Goal: Information Seeking & Learning: Learn about a topic

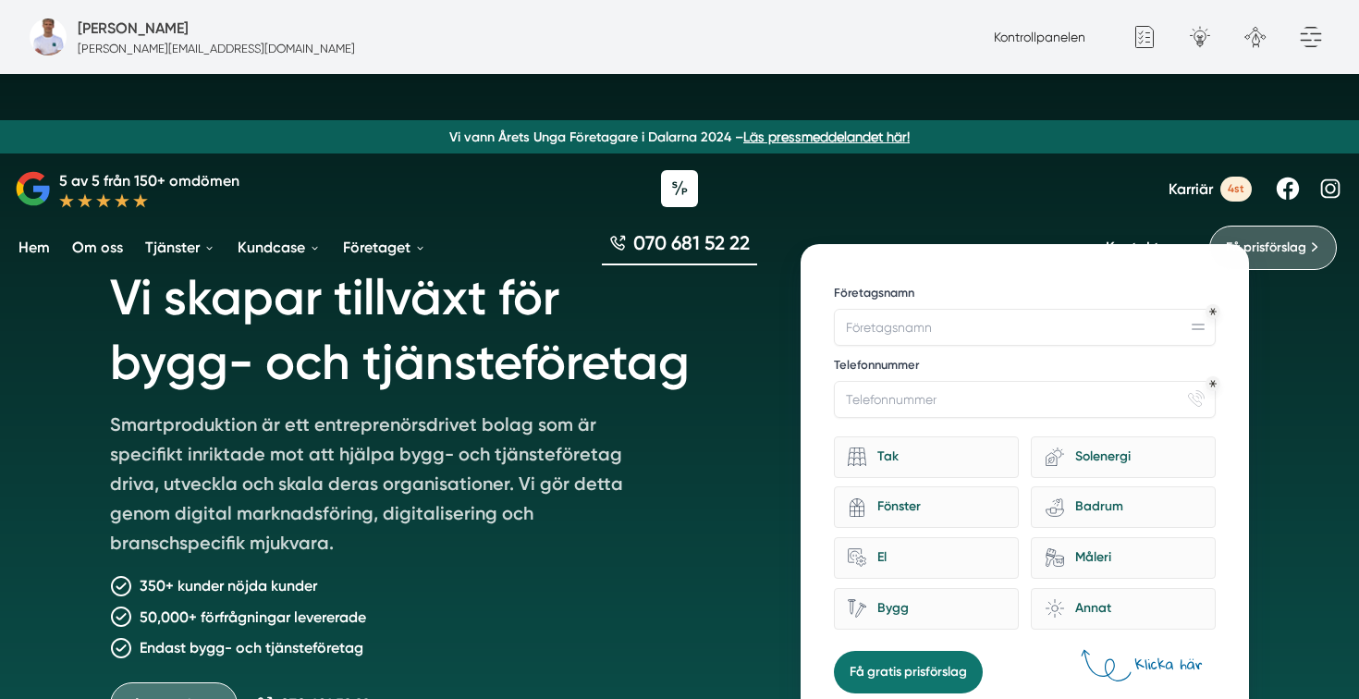
click at [111, 247] on link "Om oss" at bounding box center [97, 247] width 58 height 47
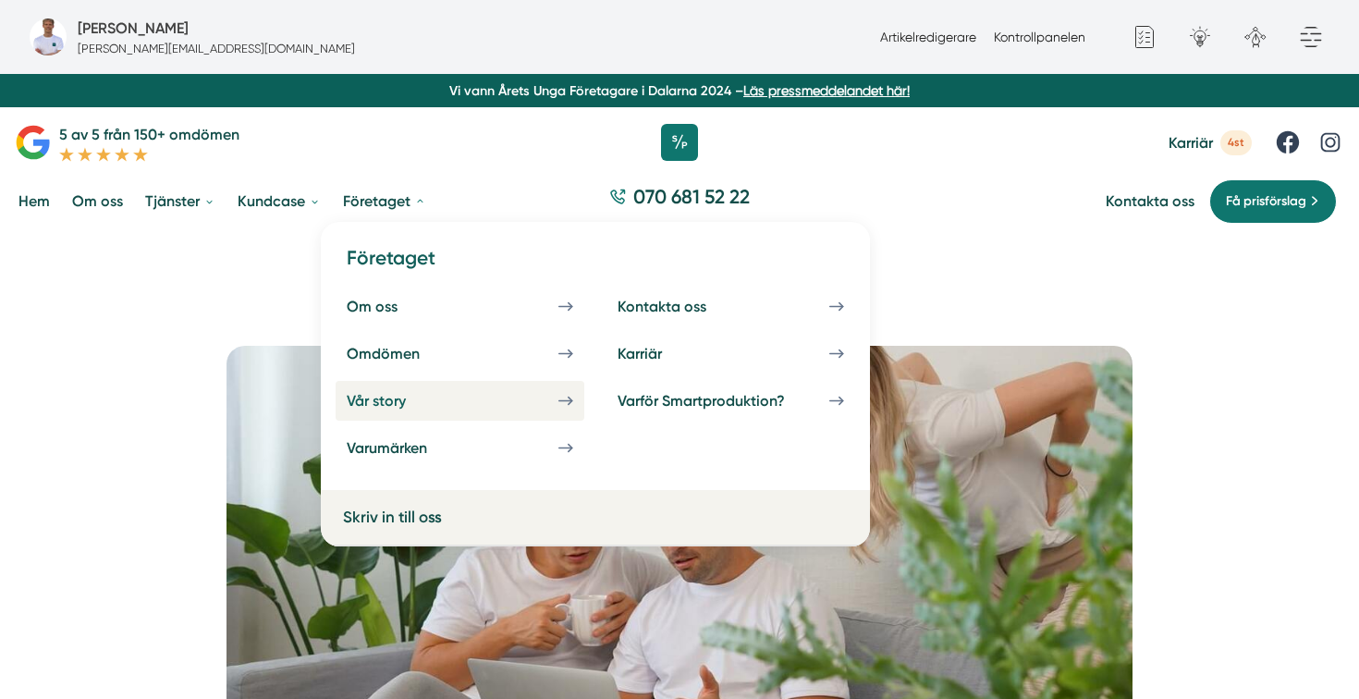
click at [376, 395] on div "Vår story" at bounding box center [399, 401] width 104 height 18
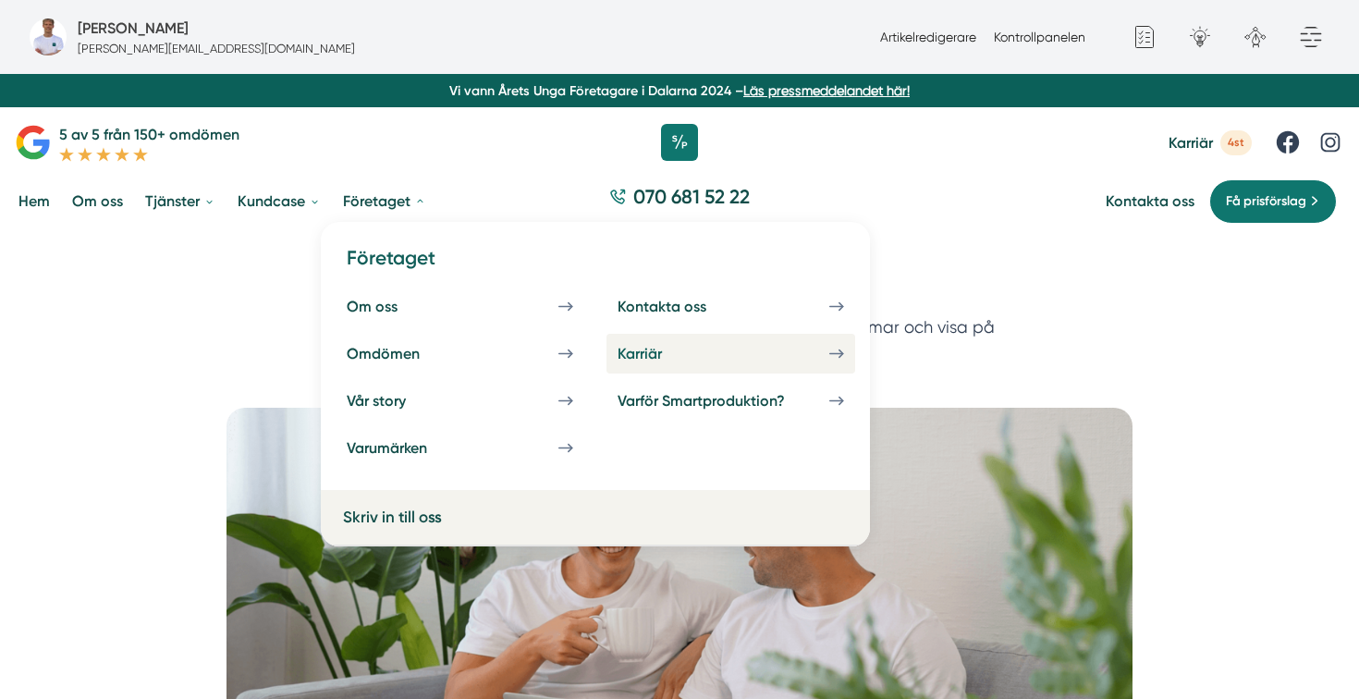
click at [635, 350] on div "Karriär" at bounding box center [662, 354] width 89 height 18
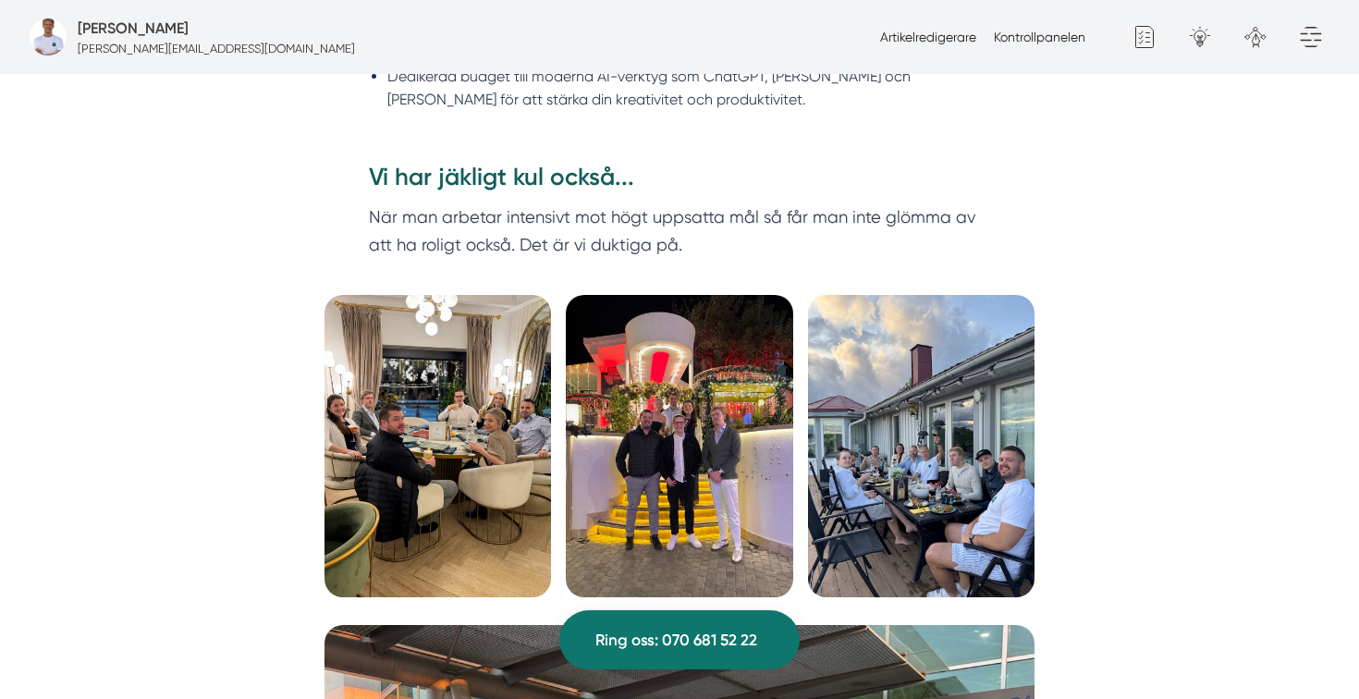
scroll to position [5435, 0]
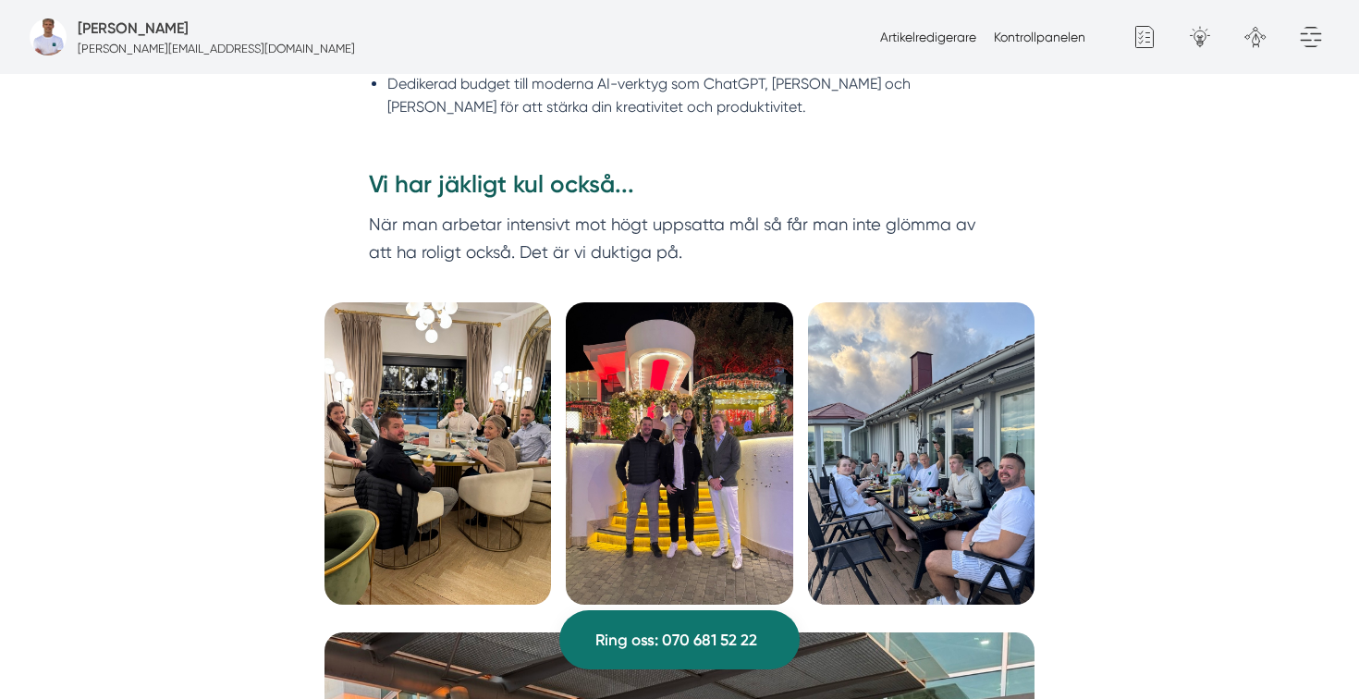
click at [890, 436] on img at bounding box center [921, 453] width 227 height 302
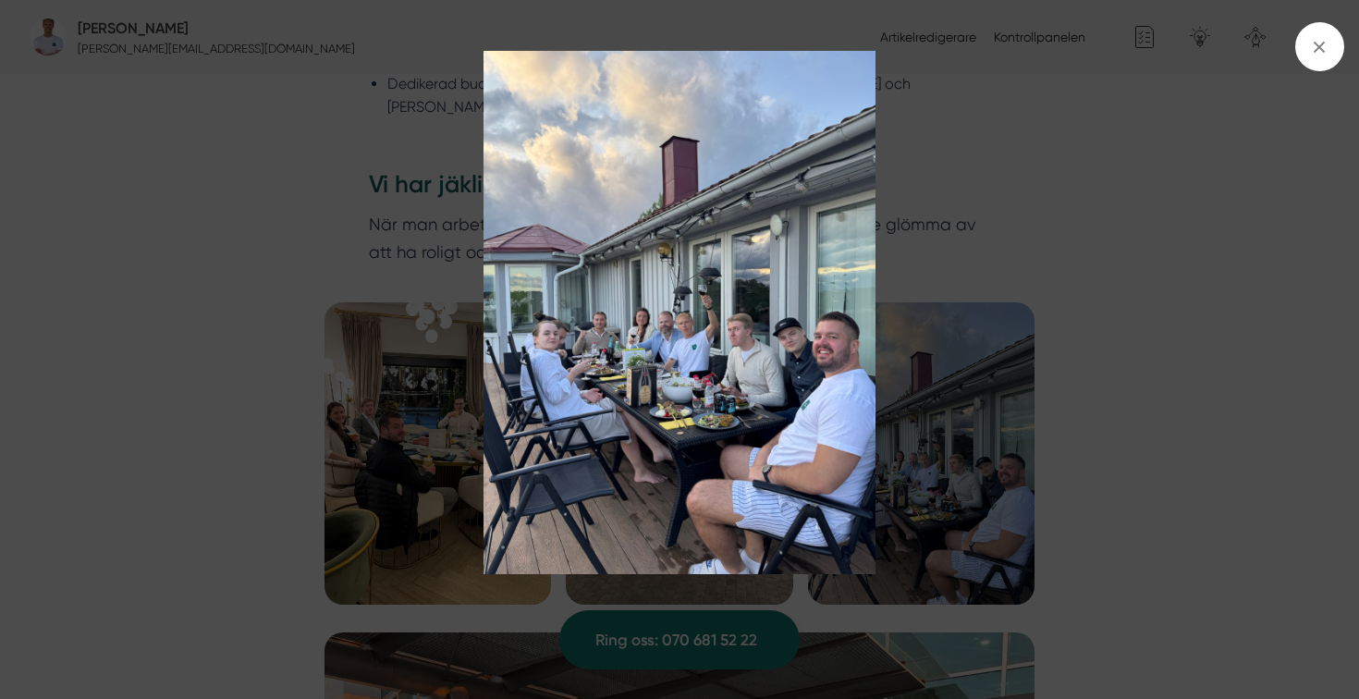
click at [1017, 198] on img at bounding box center [680, 312] width 1020 height 523
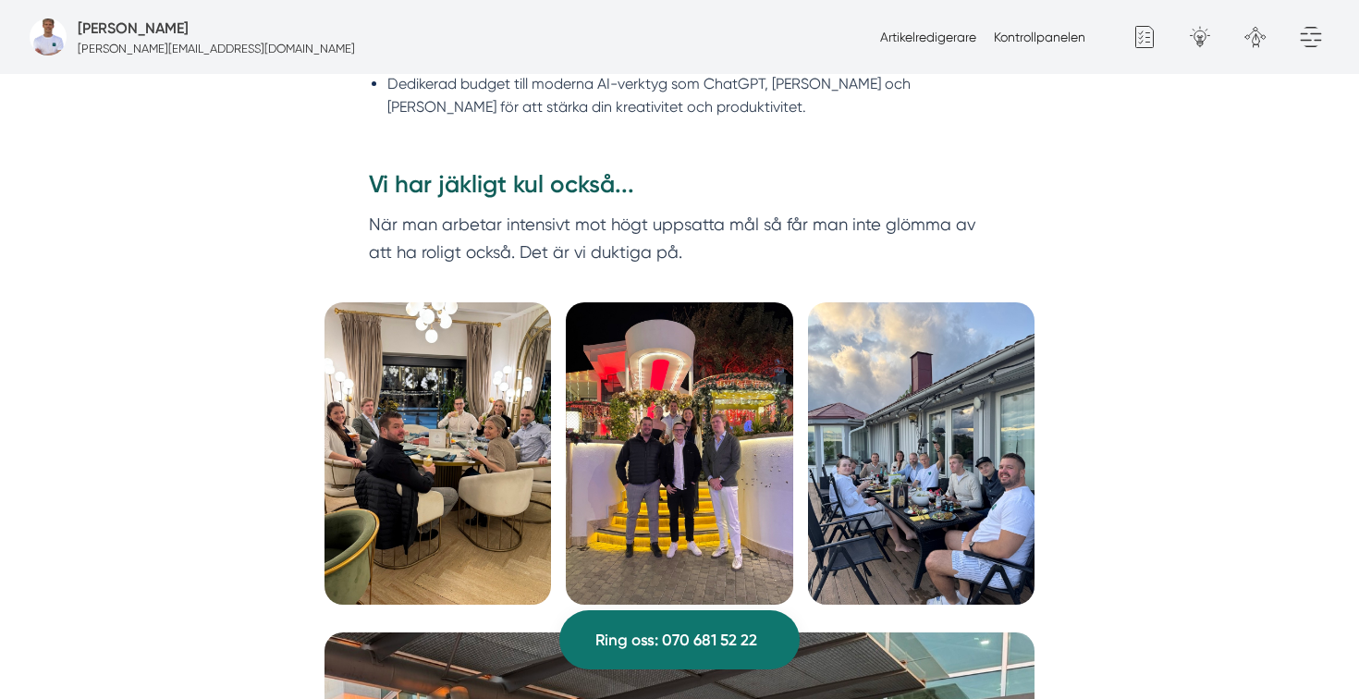
click at [667, 423] on img at bounding box center [679, 453] width 227 height 302
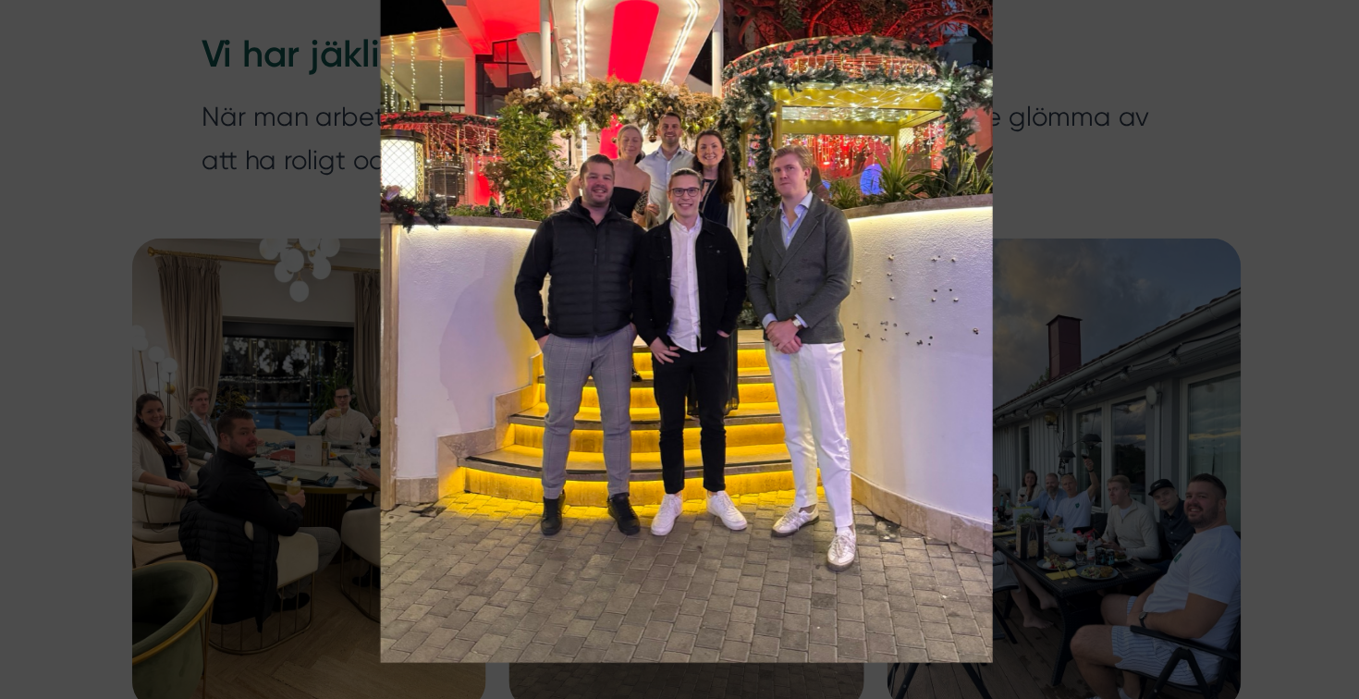
click at [901, 250] on img at bounding box center [680, 312] width 1020 height 523
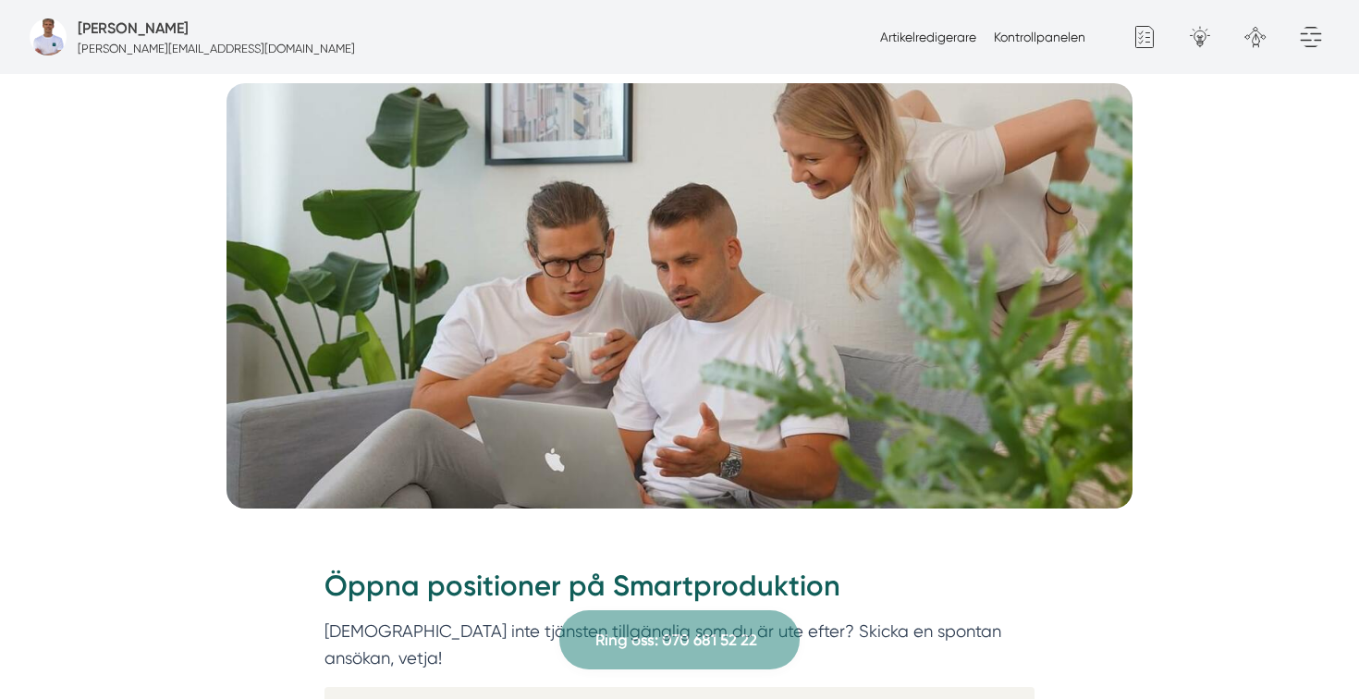
scroll to position [0, 0]
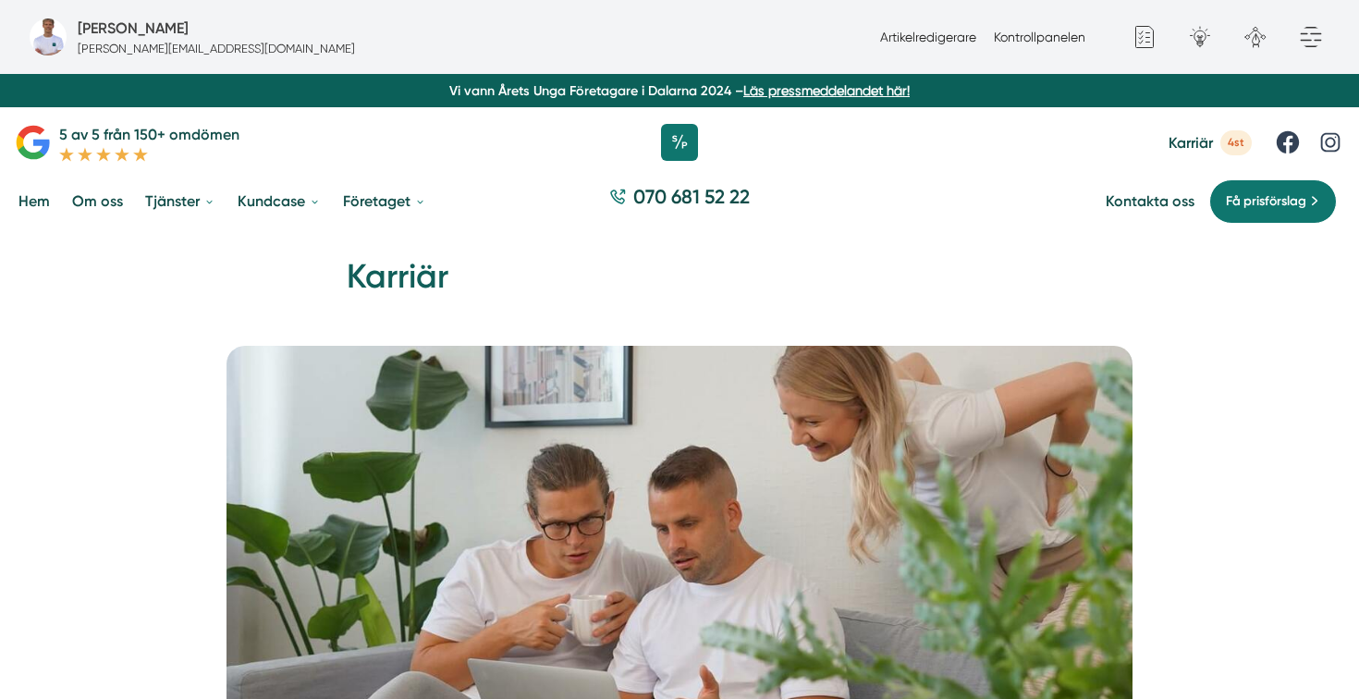
click at [1211, 141] on span "Karriär" at bounding box center [1191, 143] width 44 height 18
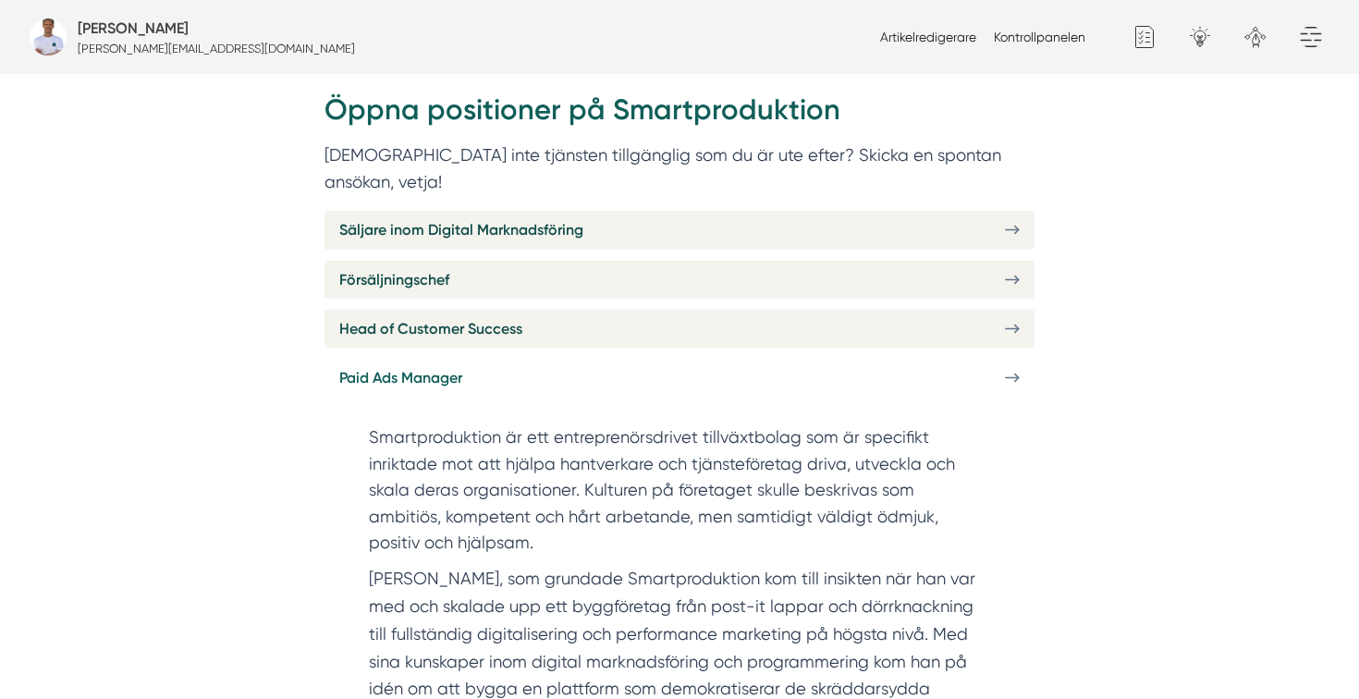
scroll to position [744, 0]
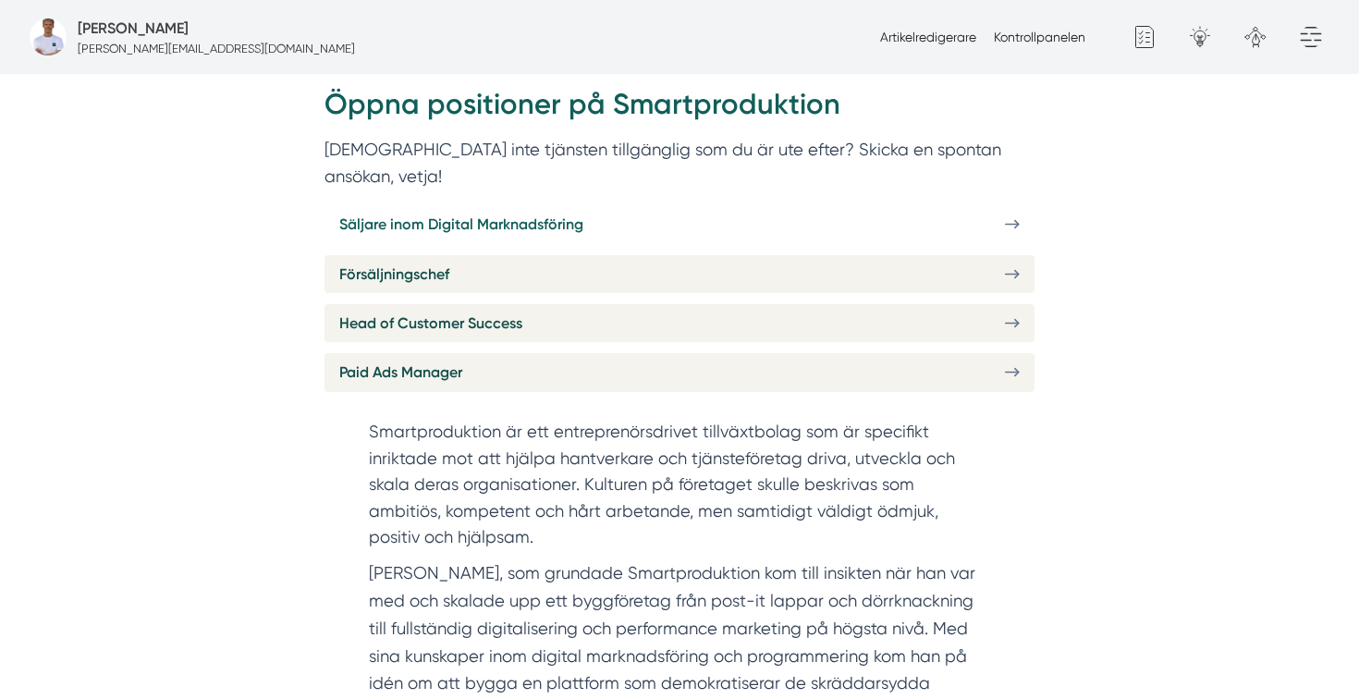
click at [466, 213] on span "Säljare inom Digital Marknadsföring" at bounding box center [461, 224] width 244 height 23
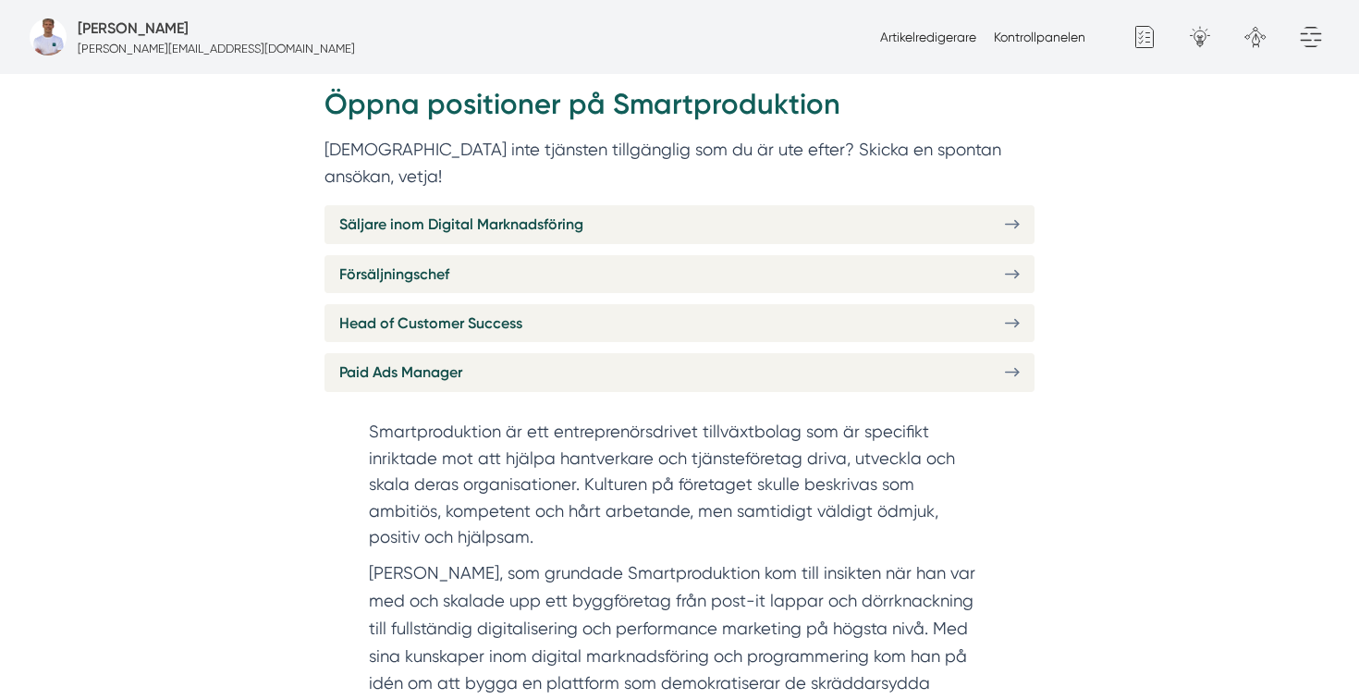
click at [708, 218] on div "Säljare inom Digital Marknadsföring Försäljningschef Head of Customer Success P…" at bounding box center [680, 298] width 710 height 187
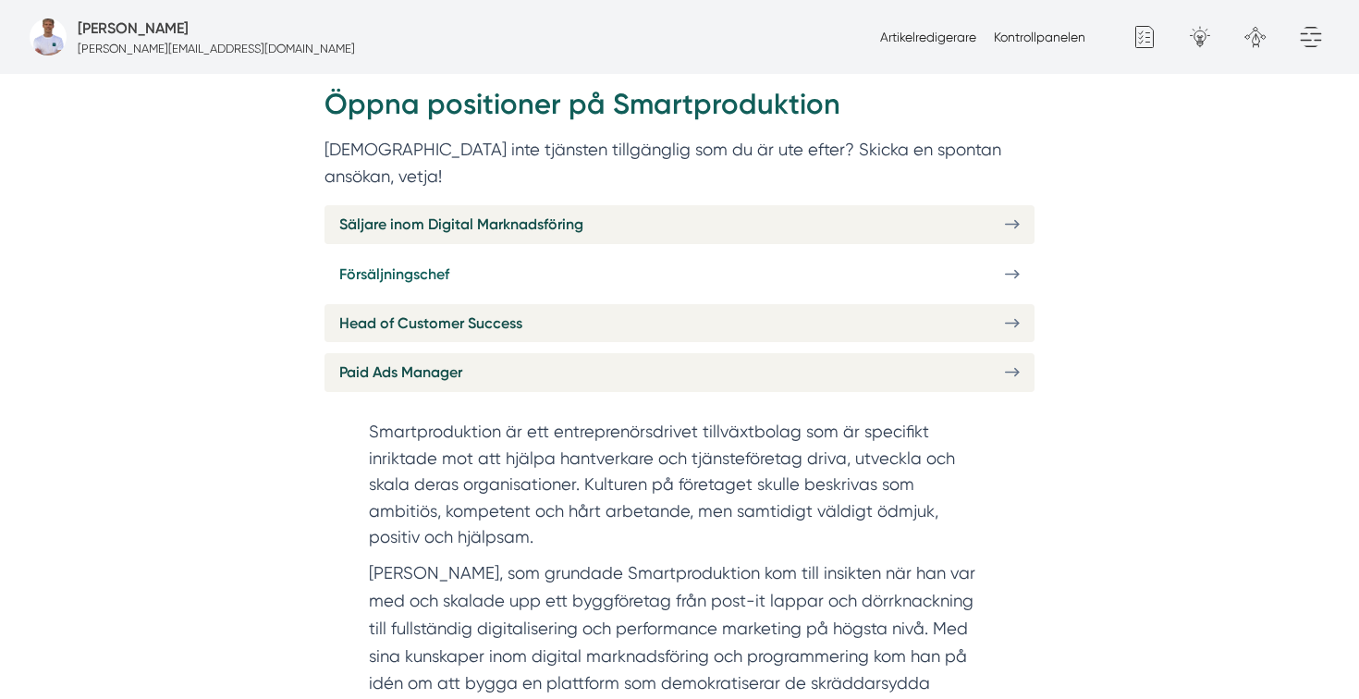
click at [711, 255] on link "Försäljningschef" at bounding box center [680, 274] width 710 height 38
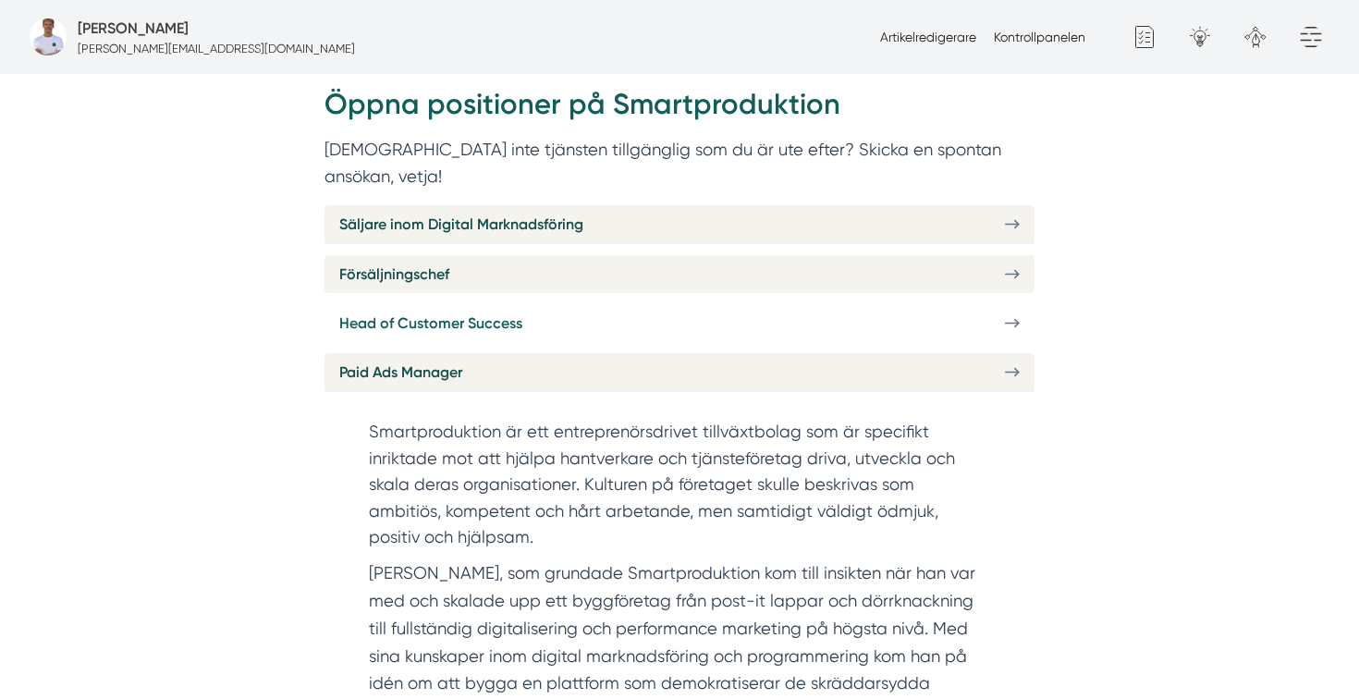
click at [755, 304] on link "Head of Customer Success" at bounding box center [680, 323] width 710 height 38
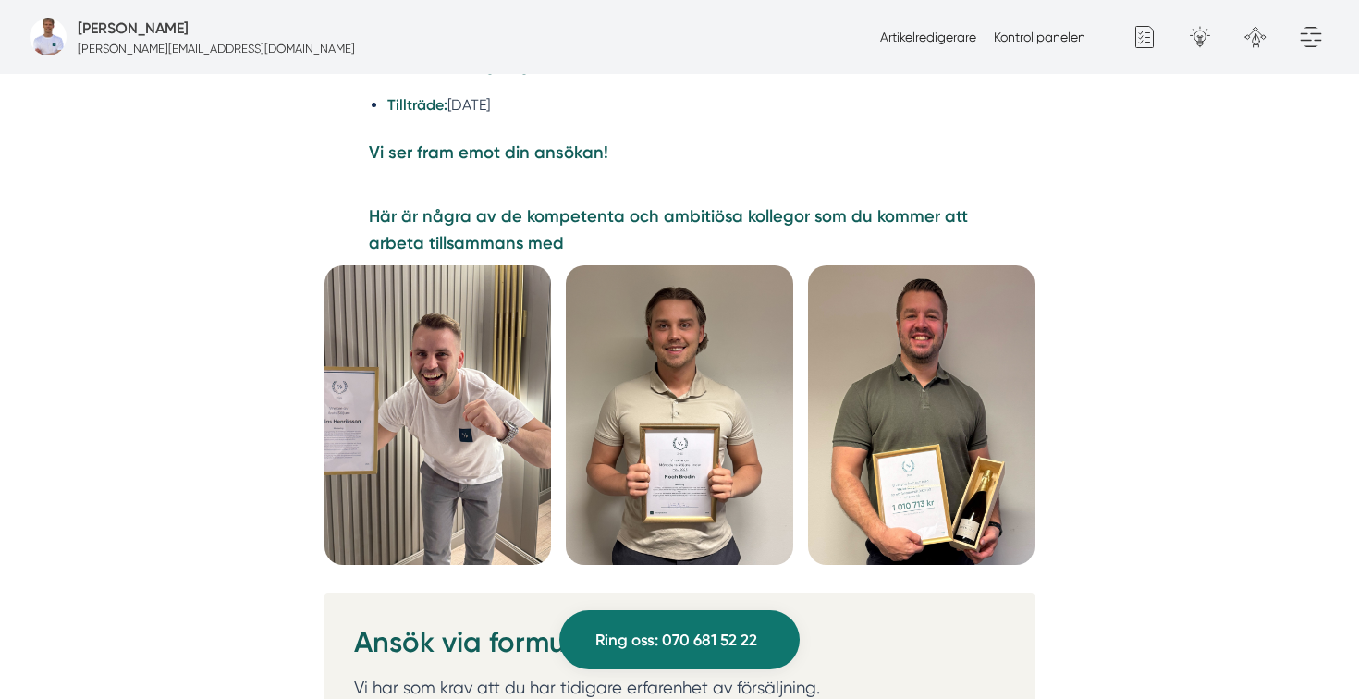
scroll to position [5087, 0]
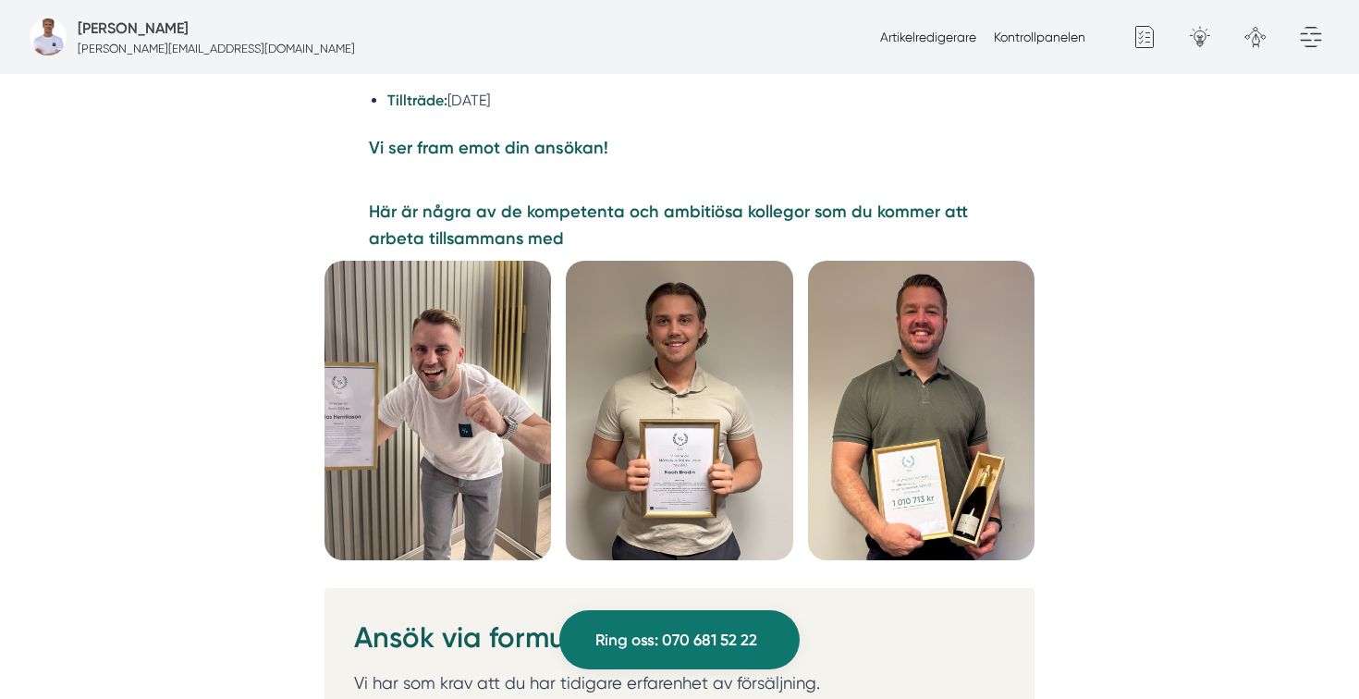
click at [428, 383] on img at bounding box center [438, 411] width 227 height 300
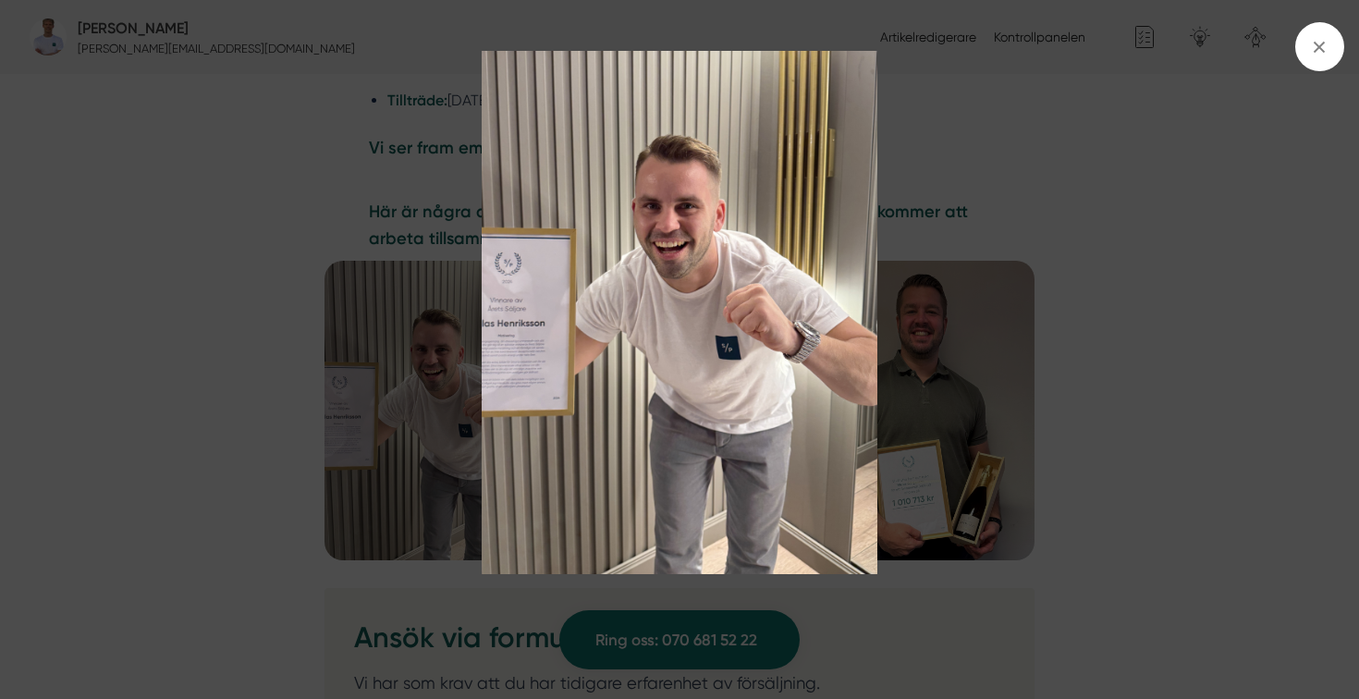
click at [979, 300] on img at bounding box center [680, 312] width 1020 height 523
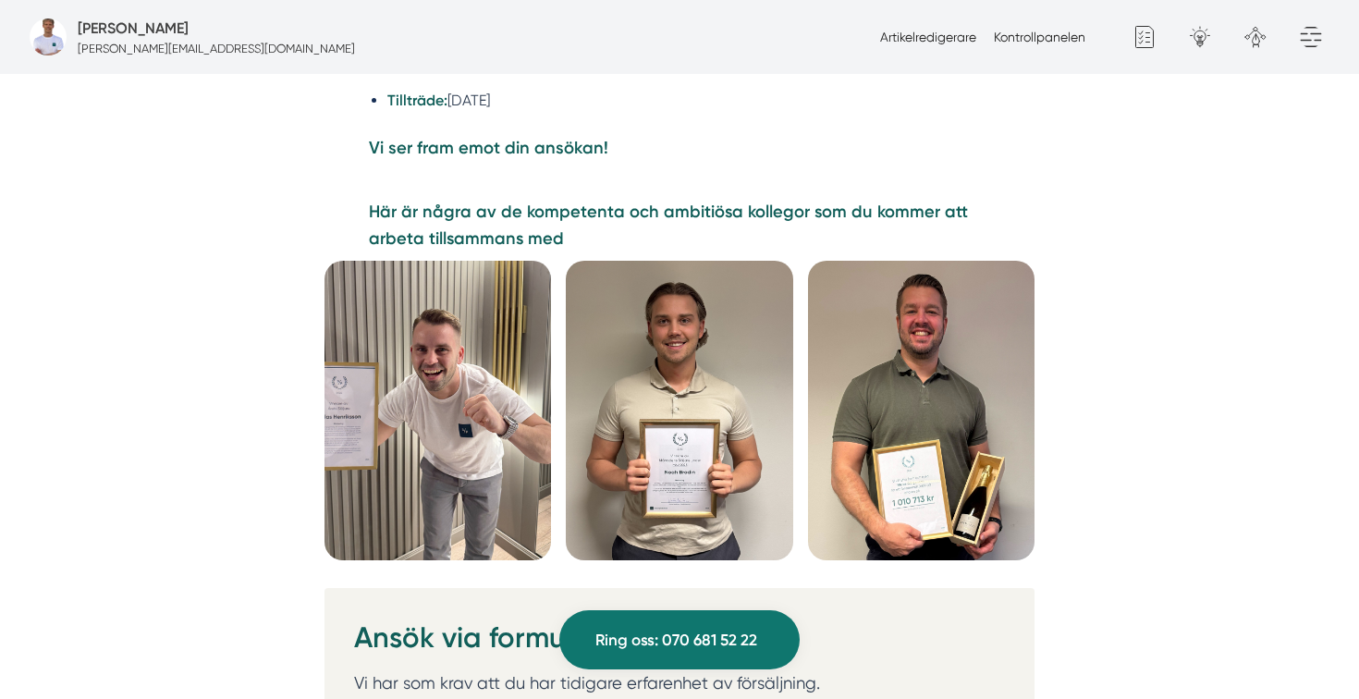
click at [703, 352] on img at bounding box center [679, 411] width 227 height 300
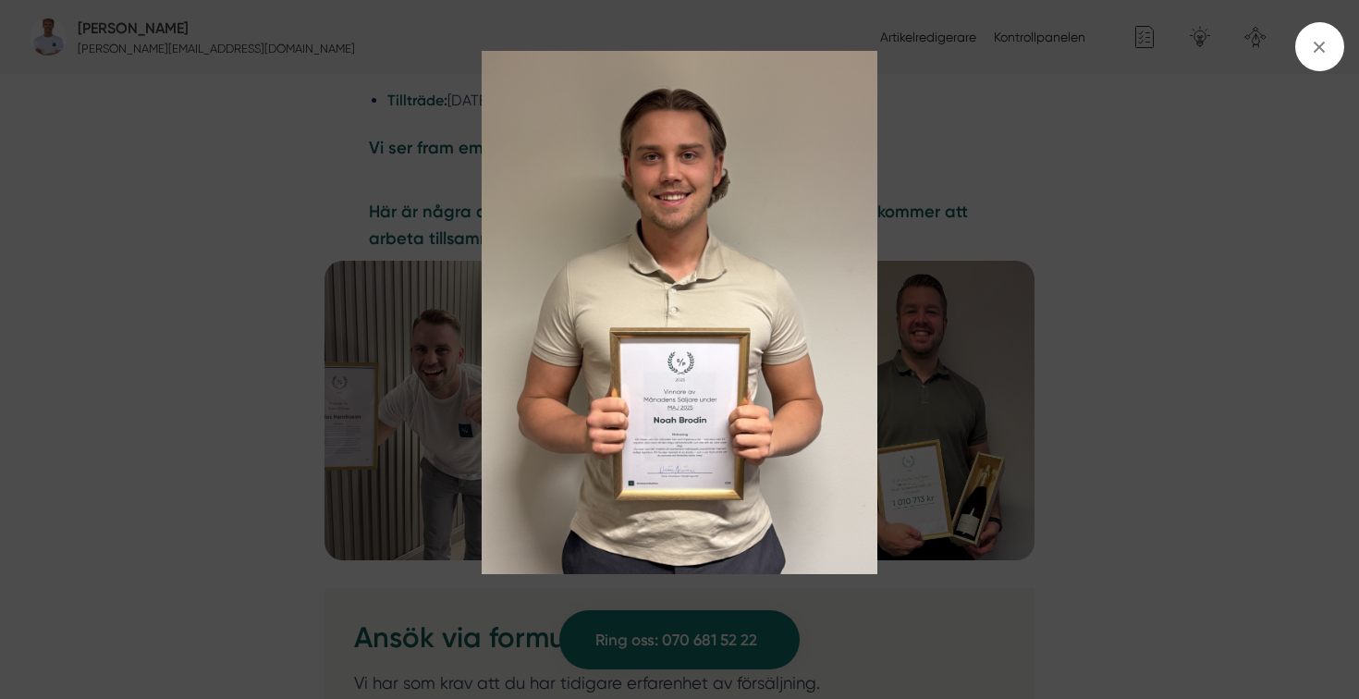
click at [935, 263] on img at bounding box center [680, 312] width 1020 height 523
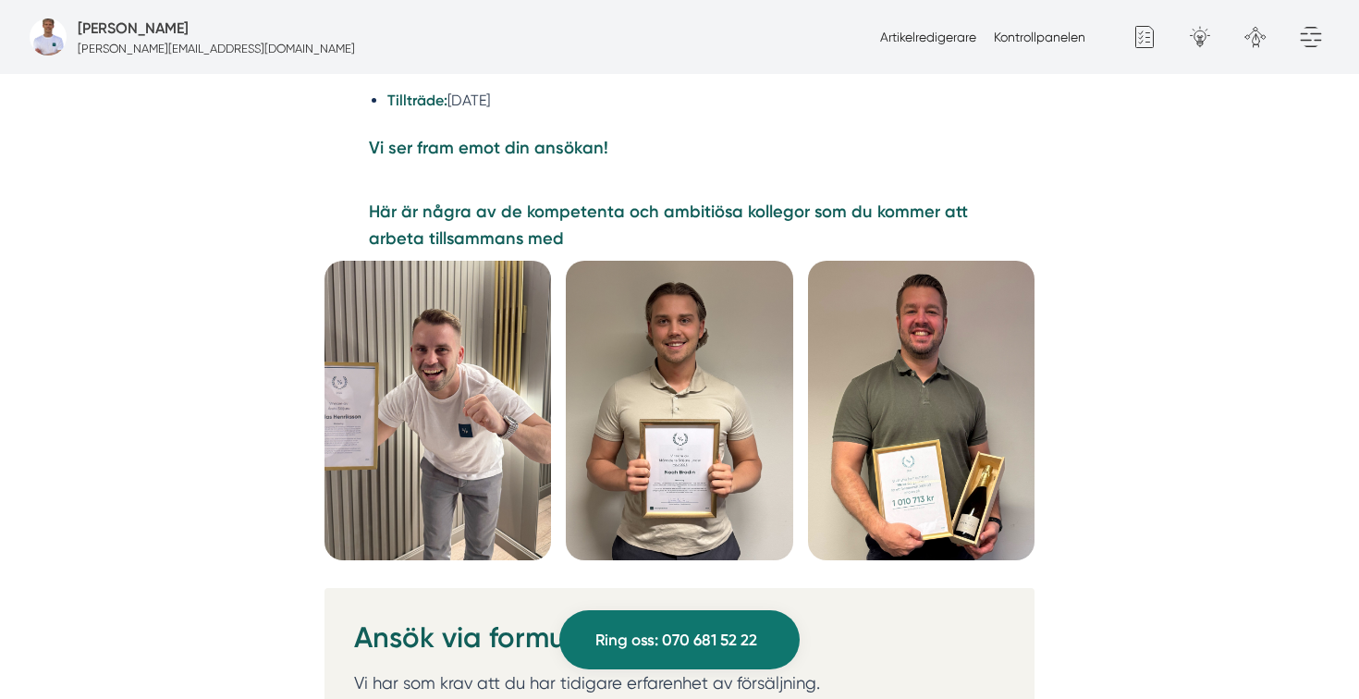
click at [935, 263] on img at bounding box center [921, 411] width 227 height 300
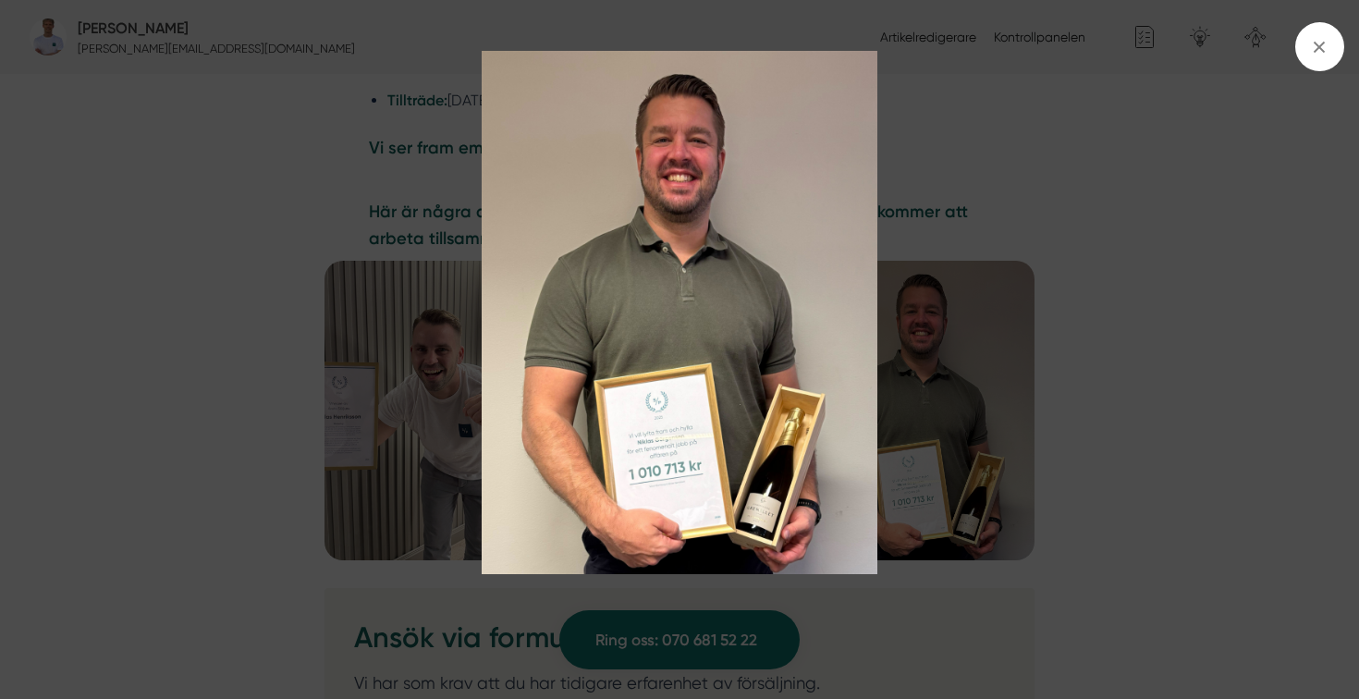
click at [1039, 266] on img at bounding box center [680, 312] width 1020 height 523
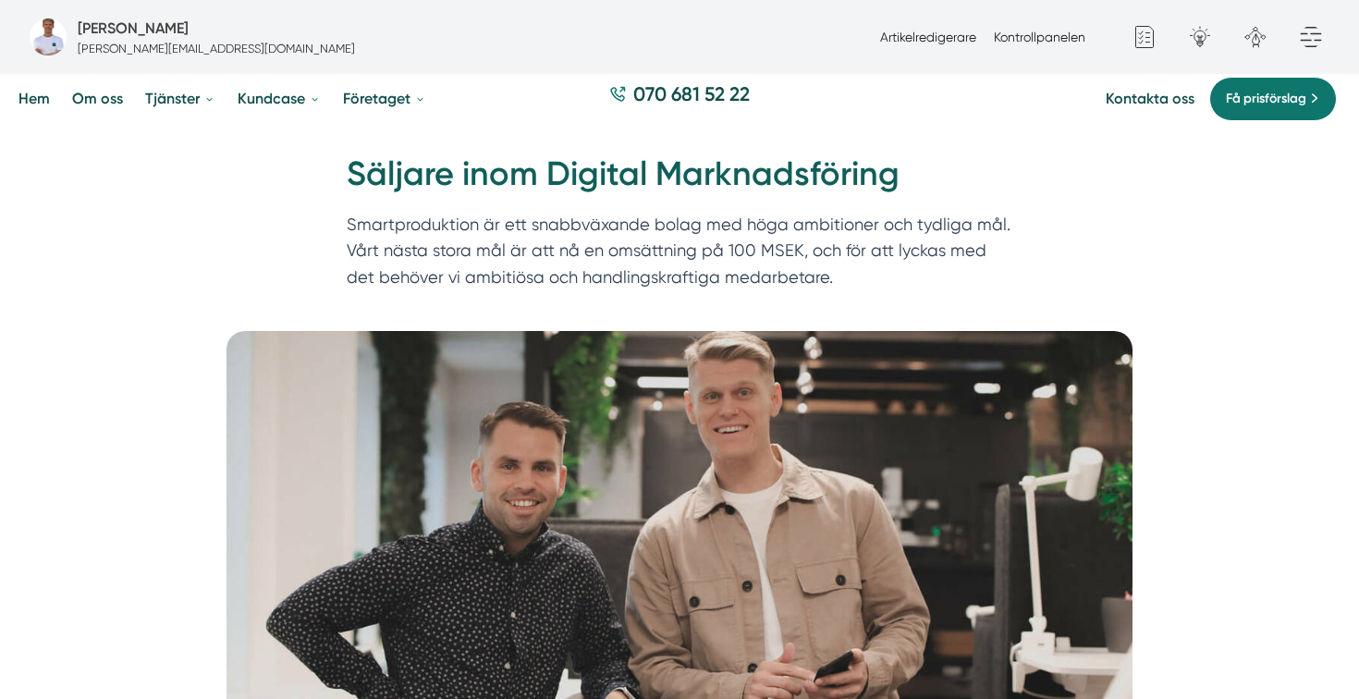
scroll to position [113, 0]
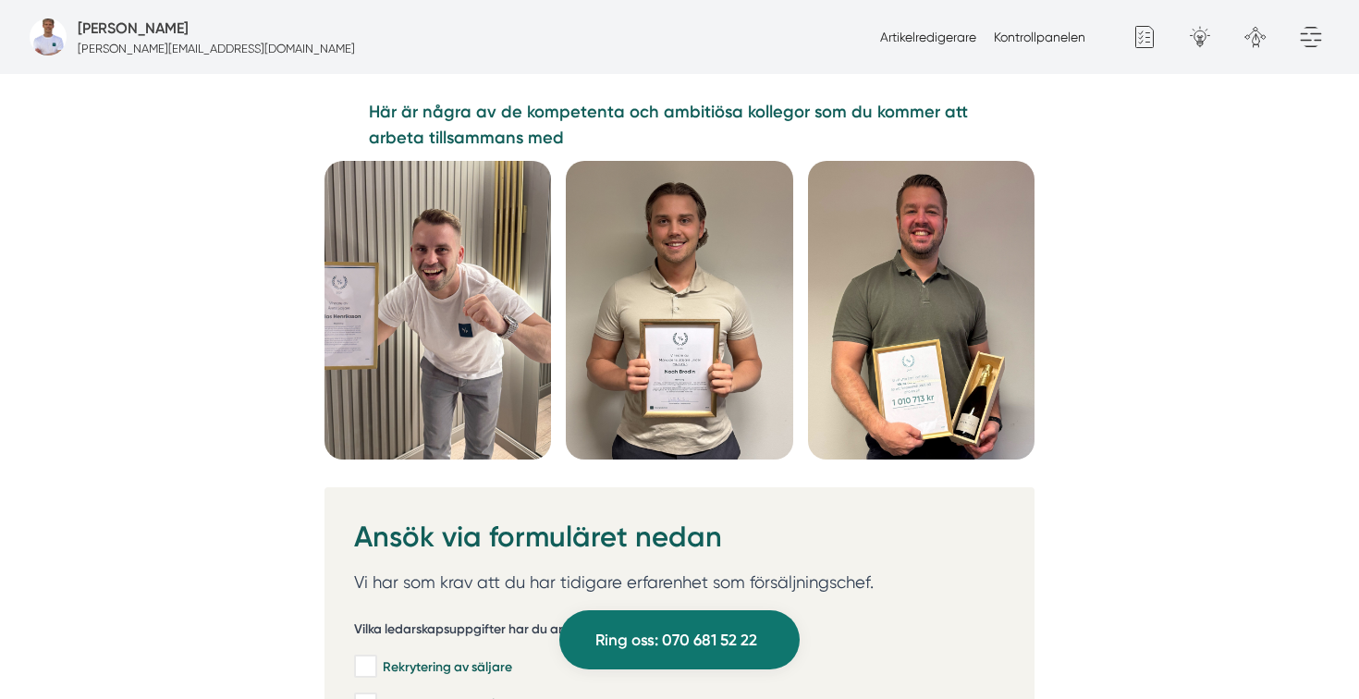
scroll to position [4789, 0]
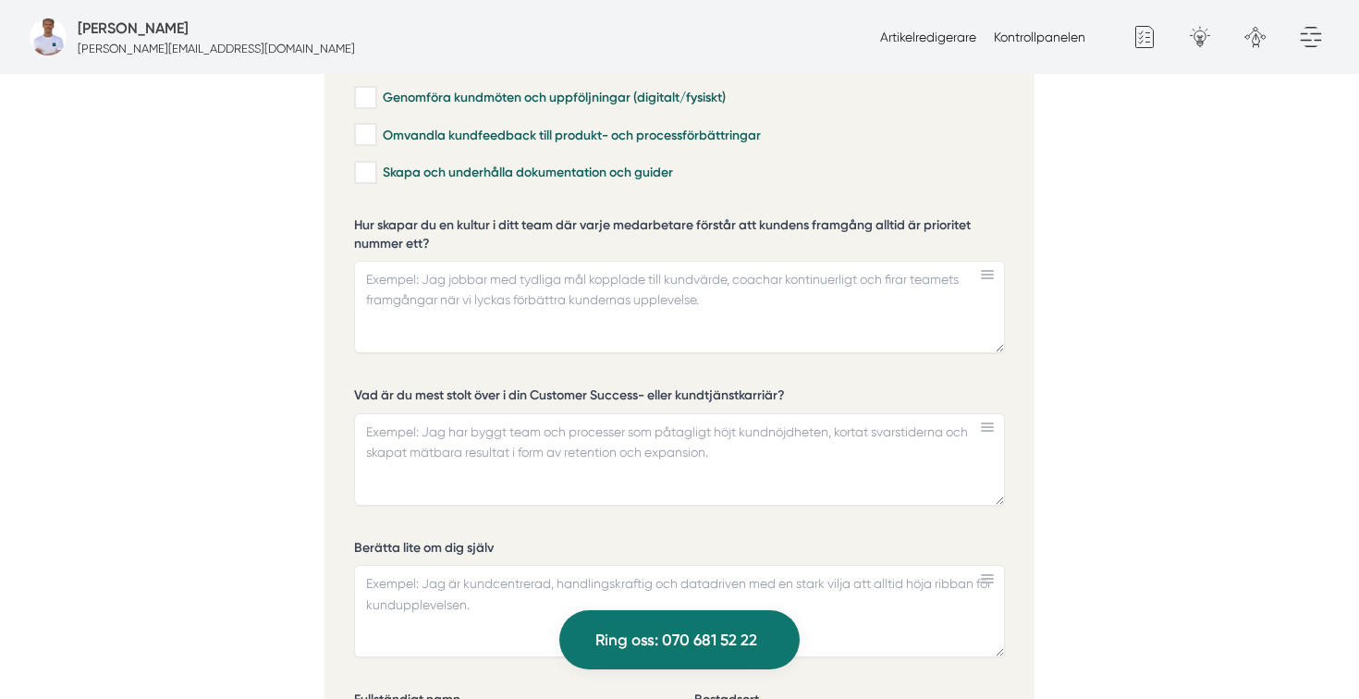
scroll to position [4313, 0]
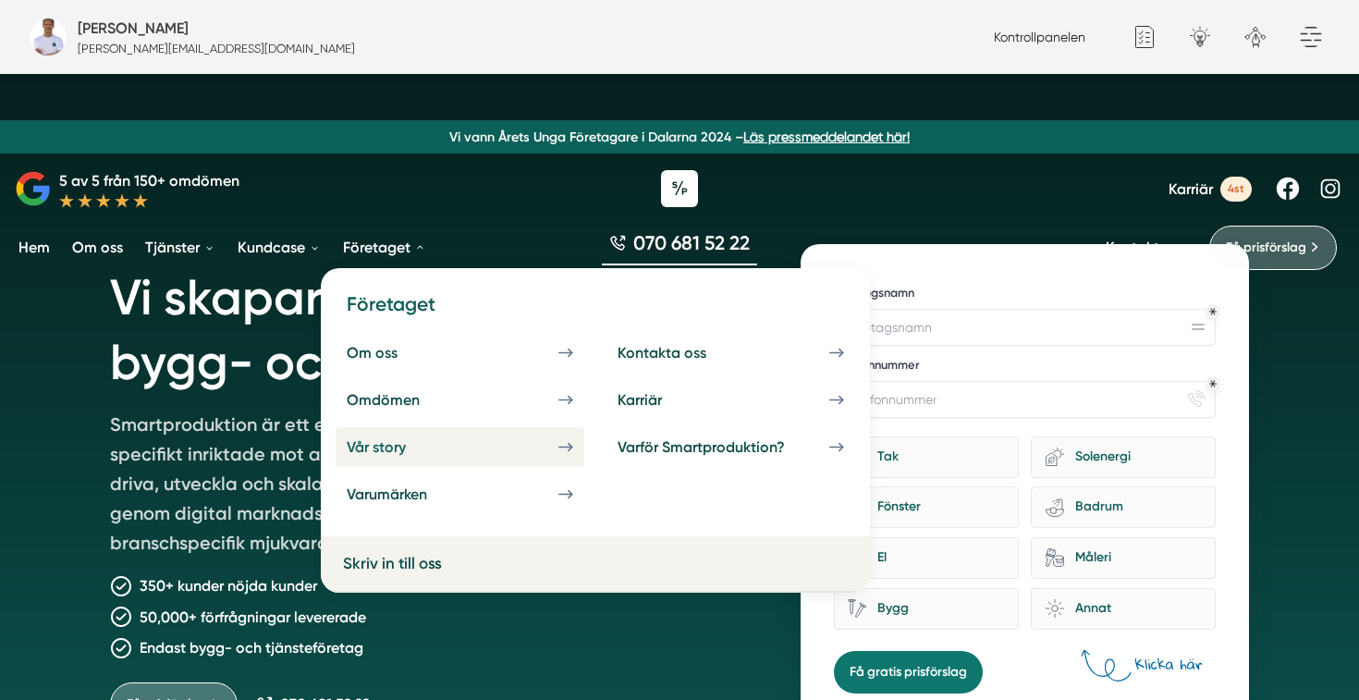
click at [395, 447] on div "Vår story" at bounding box center [399, 447] width 104 height 18
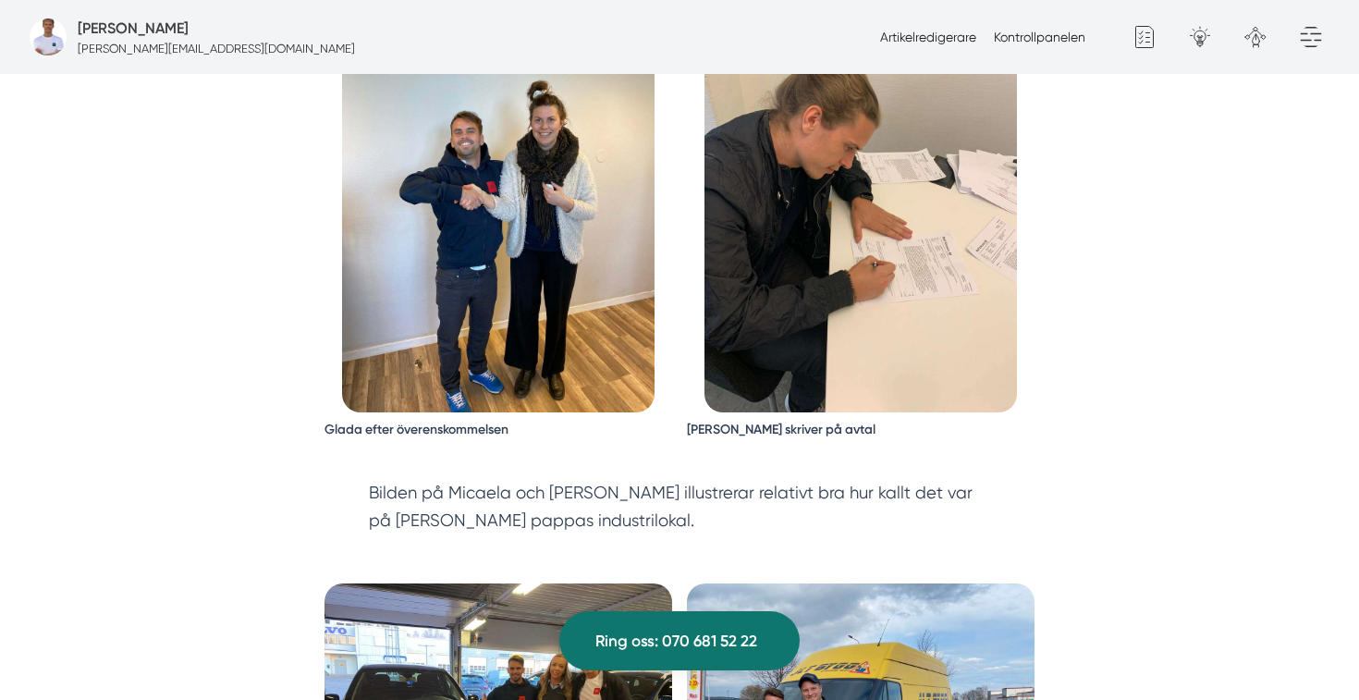
scroll to position [2879, 0]
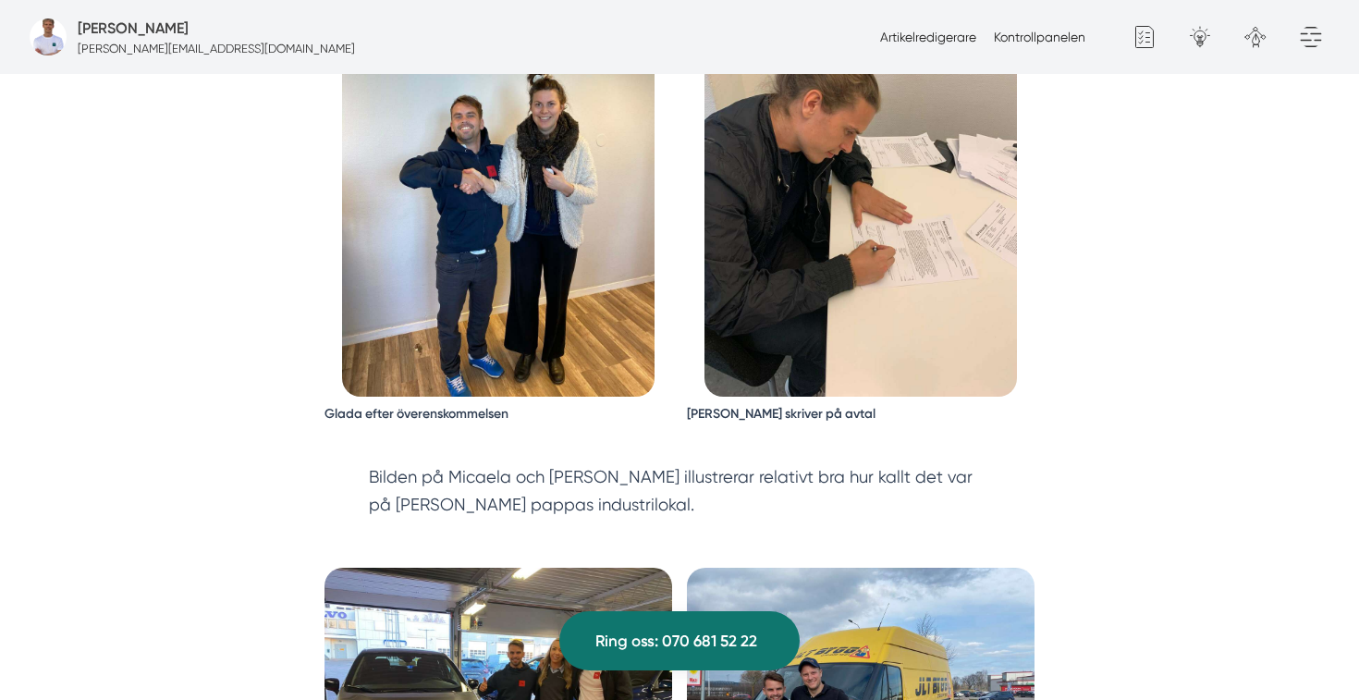
drag, startPoint x: 698, startPoint y: 568, endPoint x: 379, endPoint y: 484, distance: 329.6
copy blockquote "Smartproduktion Sverige AB startas som aktiebolag av Victor och Niclas med ett …"
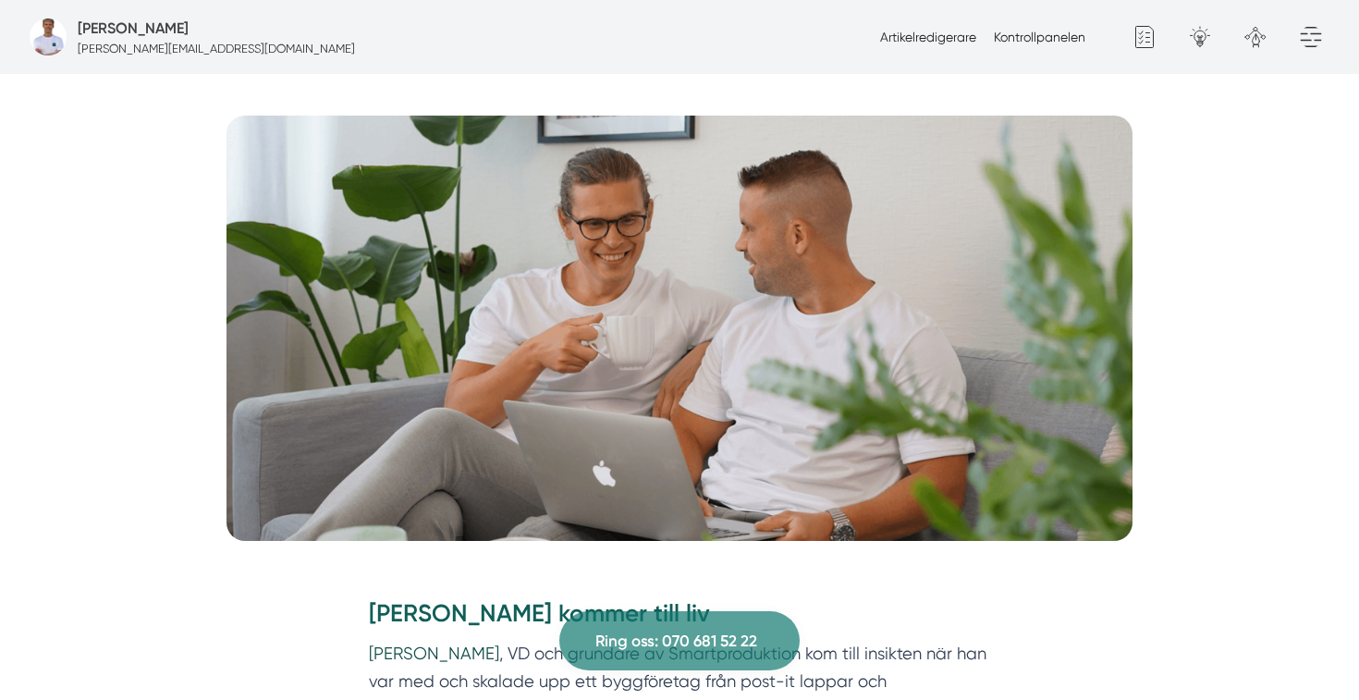
scroll to position [0, 0]
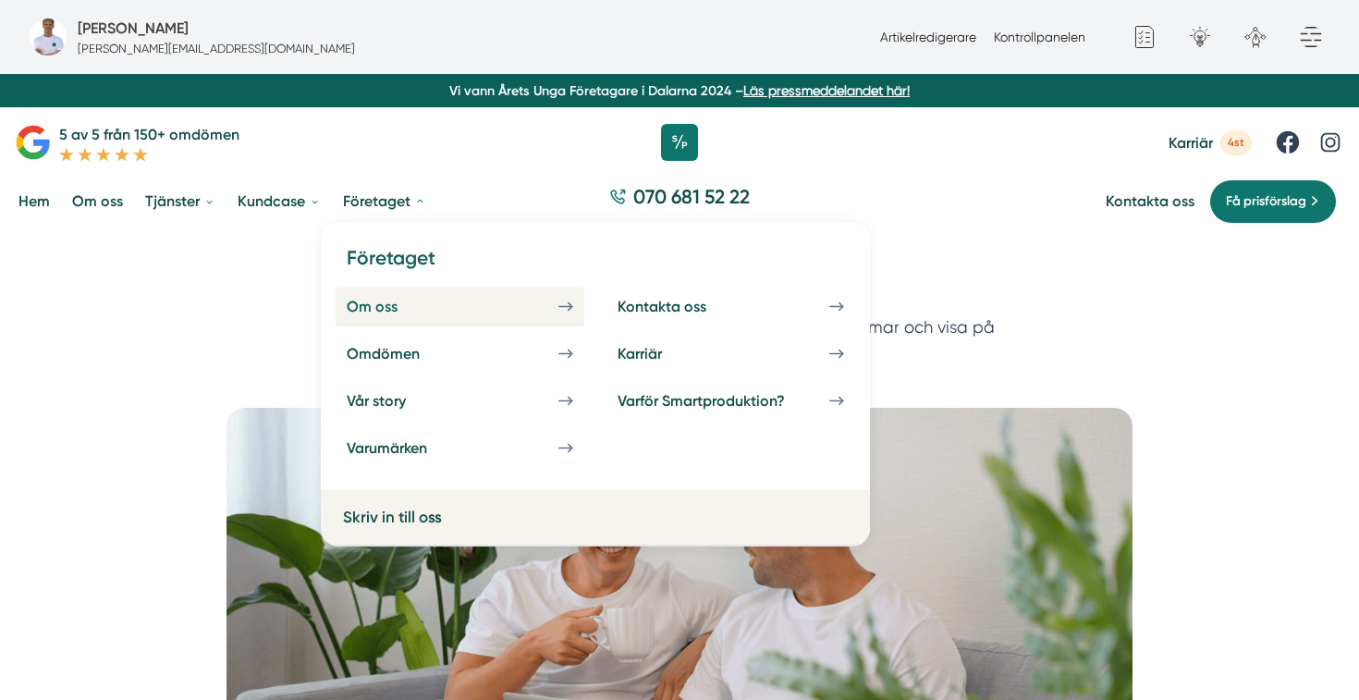
click at [395, 313] on div "Om oss" at bounding box center [394, 307] width 95 height 18
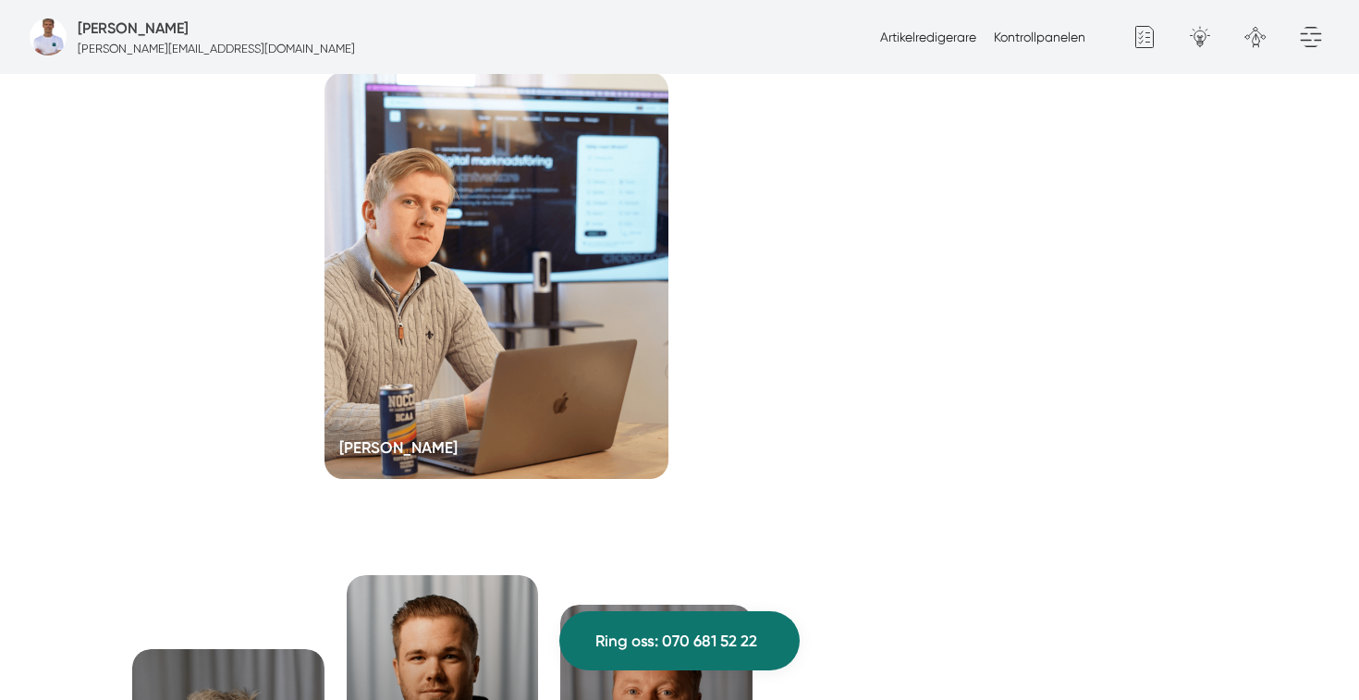
scroll to position [3699, 0]
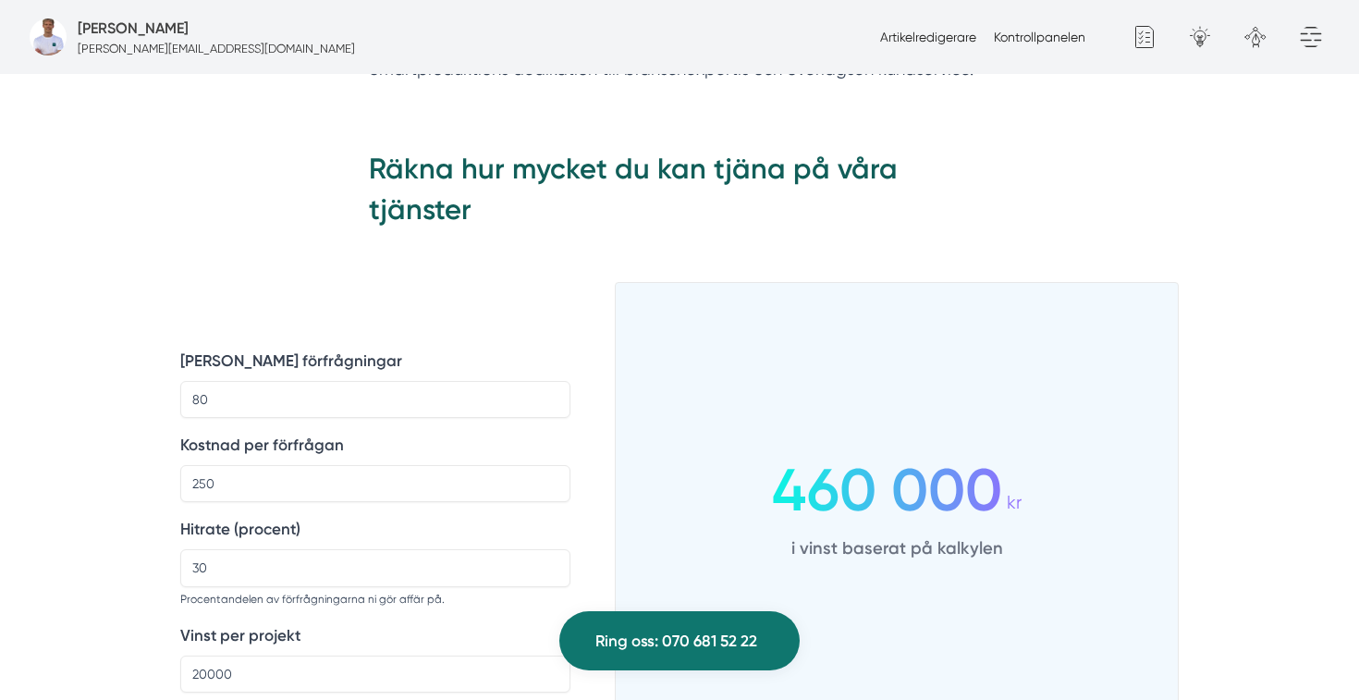
scroll to position [2202, 0]
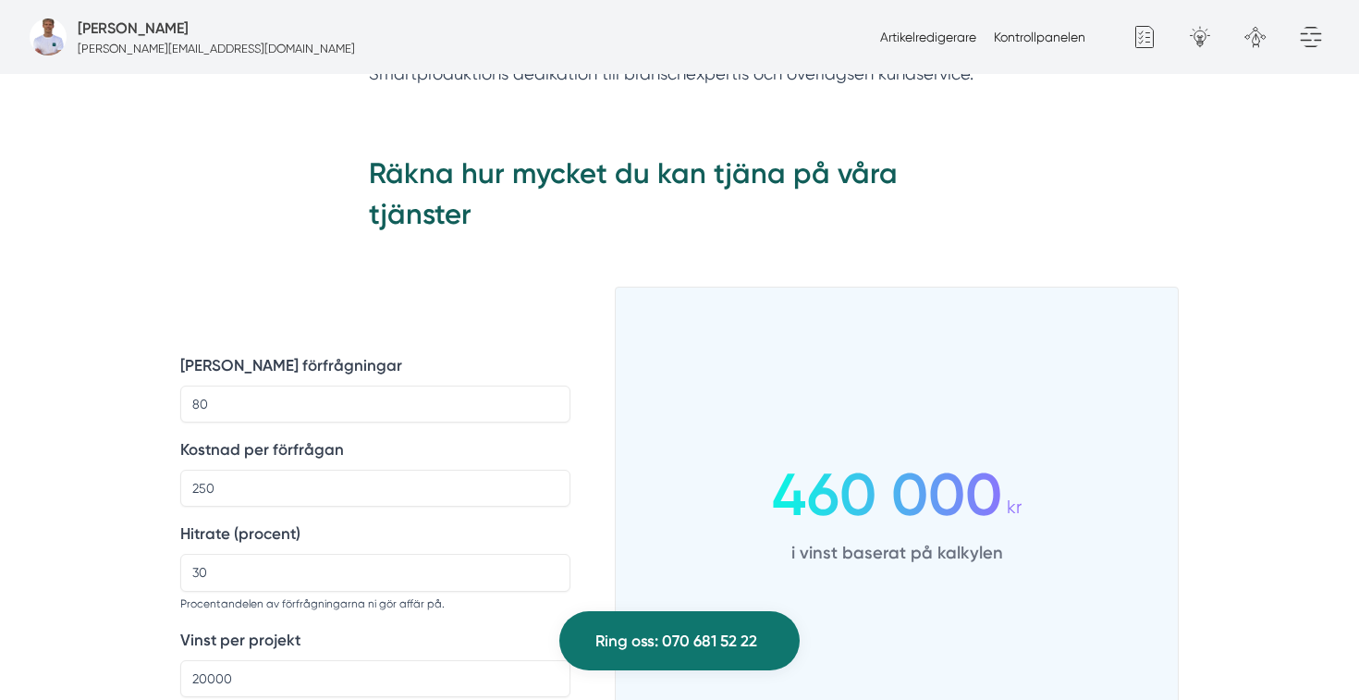
drag, startPoint x: 356, startPoint y: 153, endPoint x: 455, endPoint y: 232, distance: 126.3
copy p "[PERSON_NAME] resa på Smartproduktion började en söndagskväll 2019 när grundare…"
